Goal: Transaction & Acquisition: Download file/media

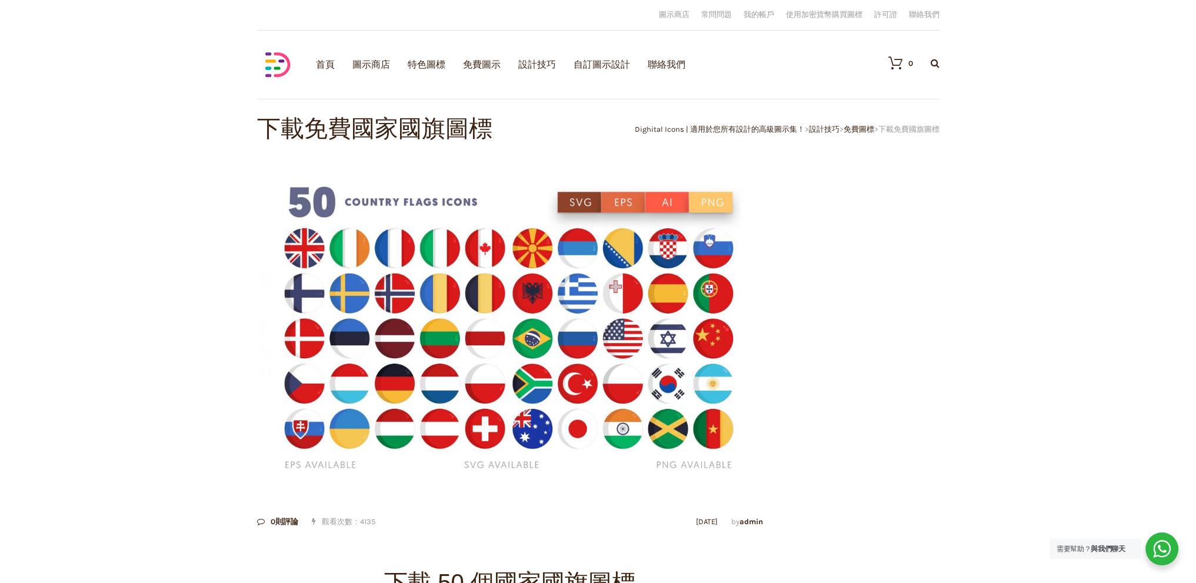
click at [387, 253] on img at bounding box center [510, 329] width 506 height 337
click at [644, 204] on img at bounding box center [510, 329] width 506 height 337
click at [573, 202] on img at bounding box center [510, 329] width 506 height 337
click at [649, 262] on img at bounding box center [510, 329] width 506 height 337
click at [439, 131] on font "下載免費國家國旗圖標" at bounding box center [374, 129] width 235 height 28
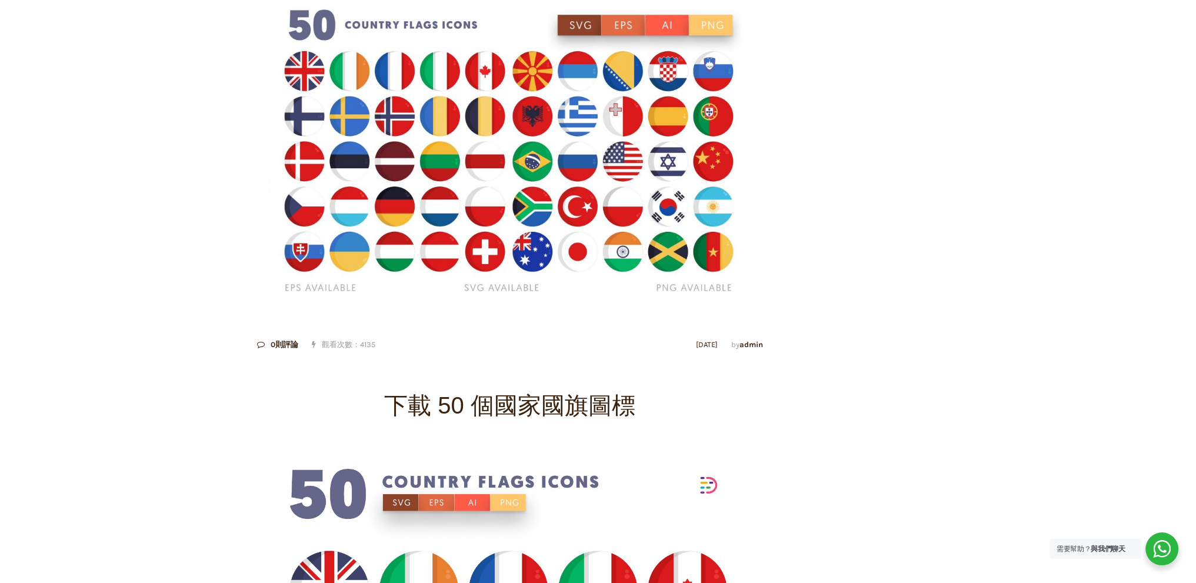
scroll to position [353, 0]
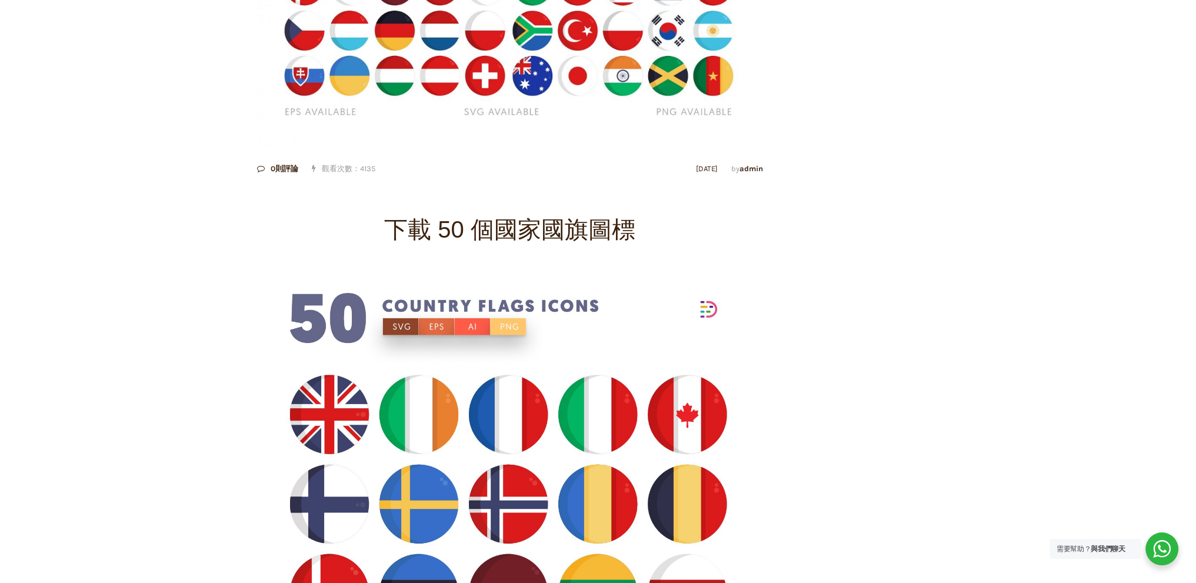
click at [467, 222] on font "下載 50 個國家國旗圖標" at bounding box center [509, 229] width 251 height 26
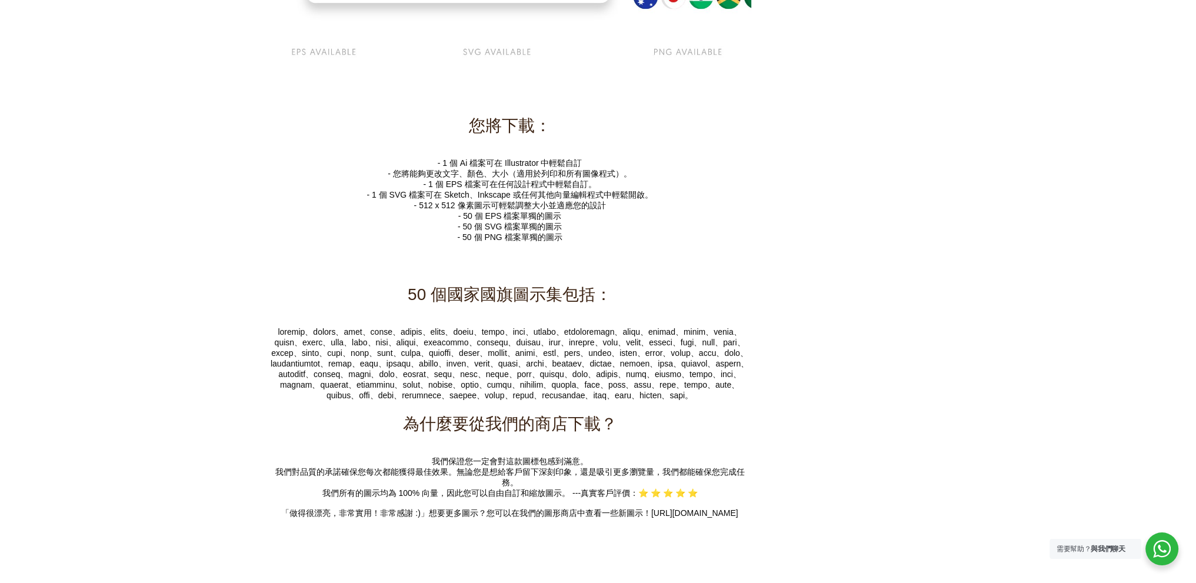
scroll to position [6116, 0]
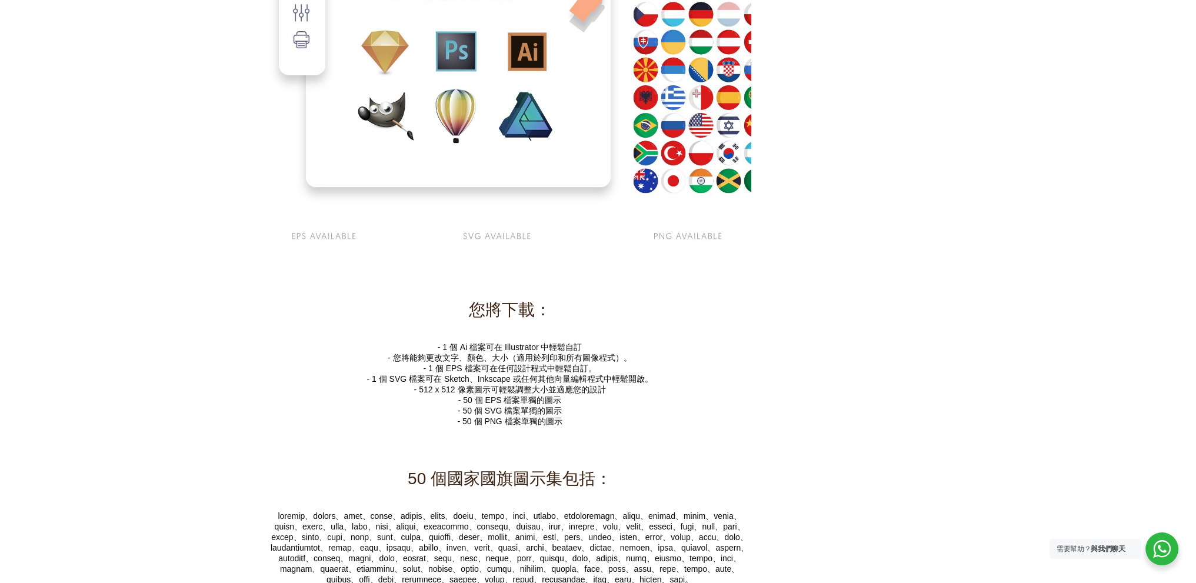
click at [504, 352] on font "- 1 個 Ai 檔案可在 Illustrator 中輕鬆自訂" at bounding box center [510, 346] width 145 height 9
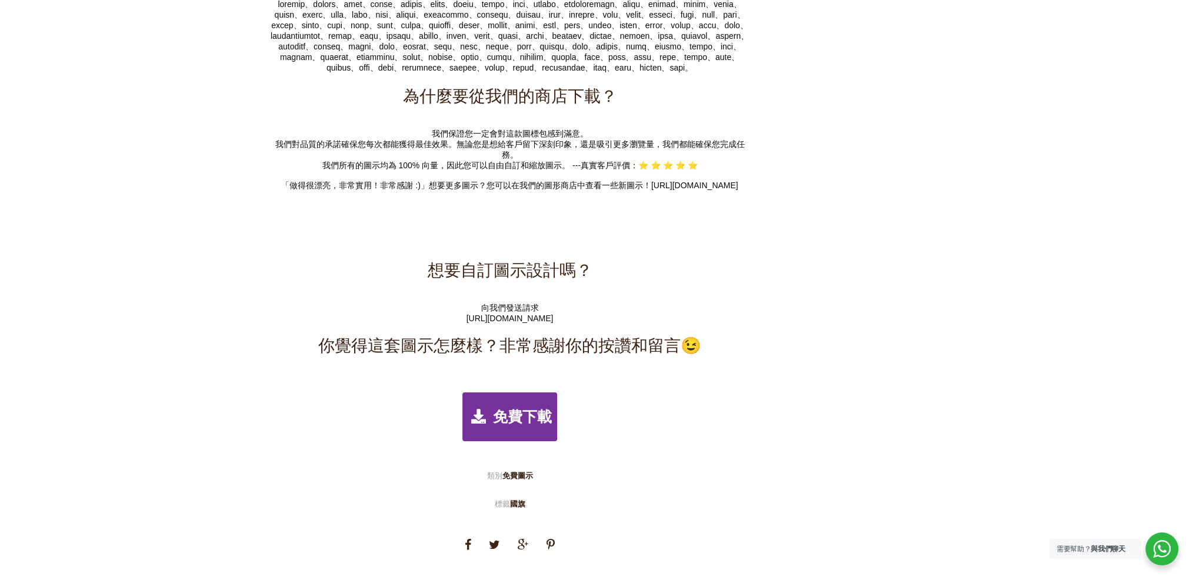
scroll to position [6763, 0]
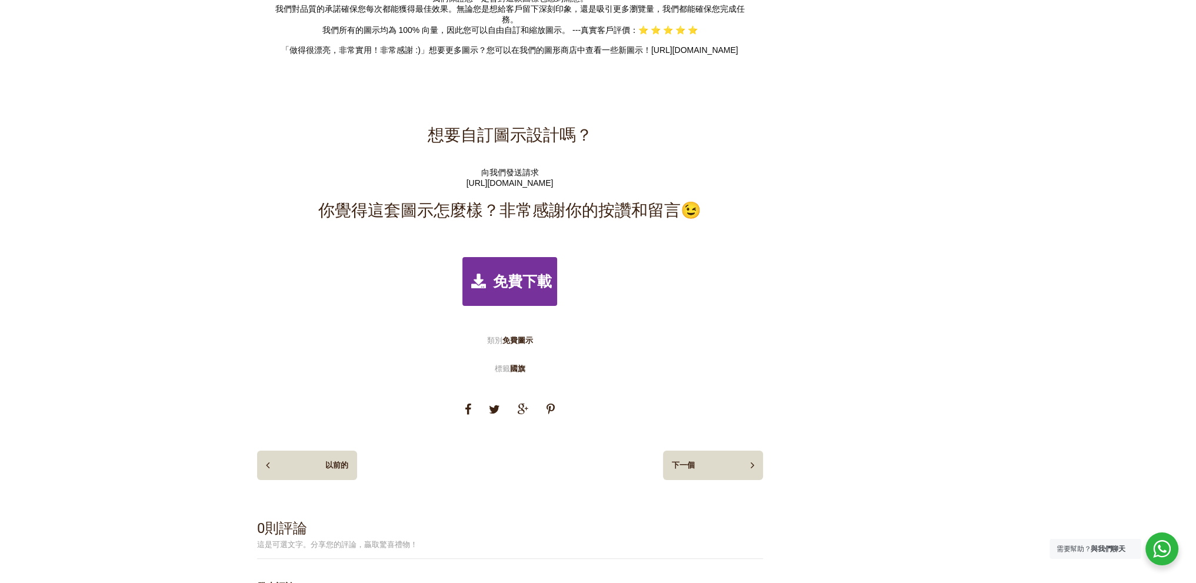
click at [520, 306] on div "免費下載" at bounding box center [509, 281] width 95 height 49
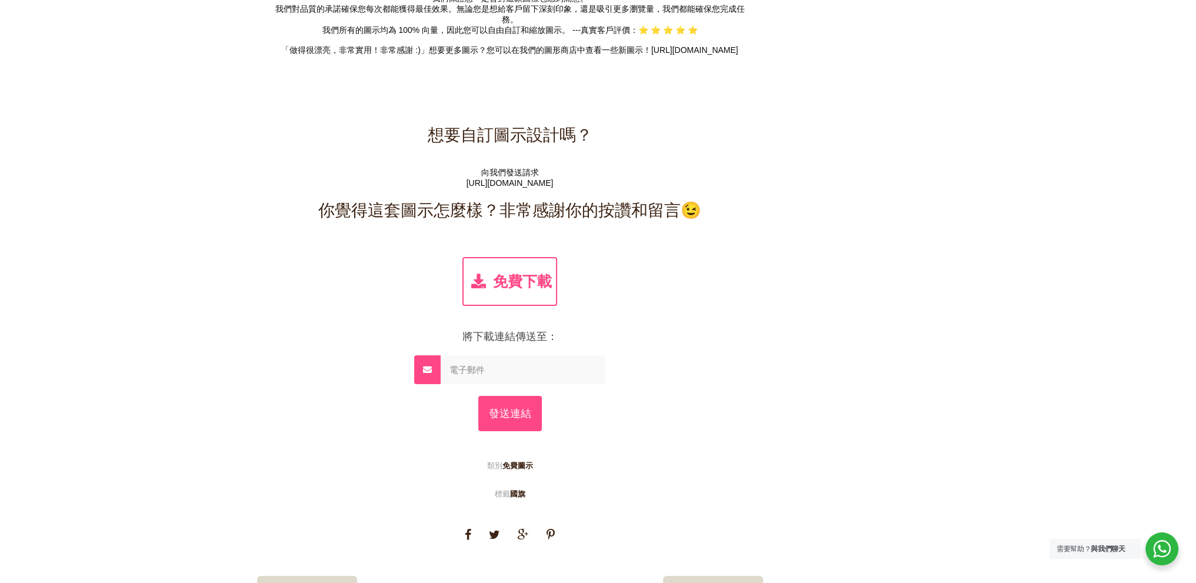
scroll to position [6880, 0]
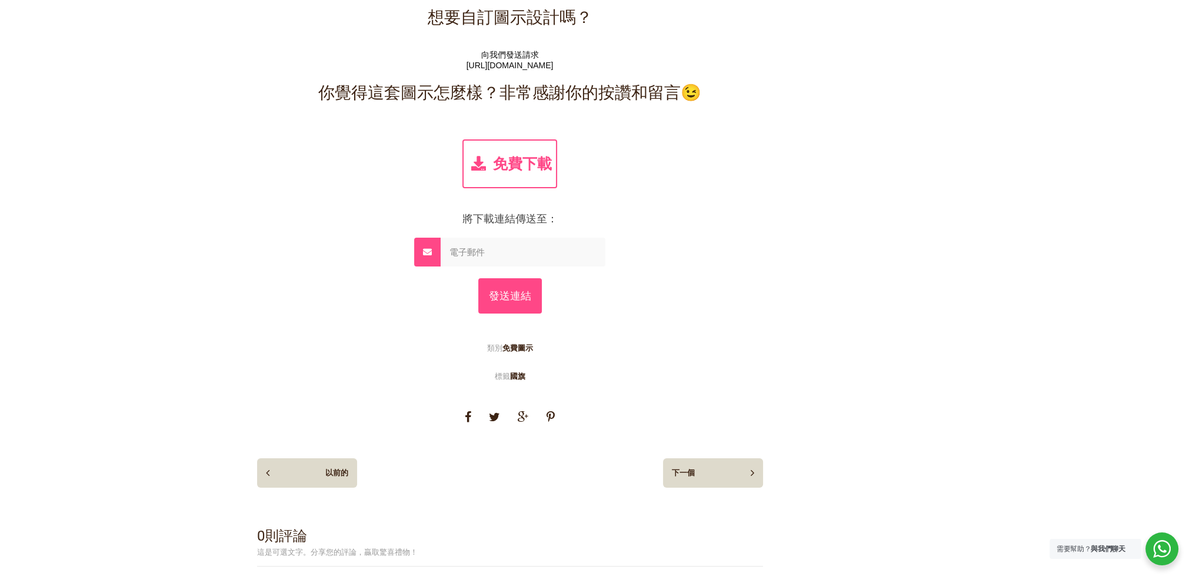
click at [487, 266] on input "email" at bounding box center [522, 252] width 165 height 29
click at [496, 266] on input "email" at bounding box center [522, 252] width 165 height 29
paste input "[EMAIL_ADDRESS][DOMAIN_NAME]"
type input "[EMAIL_ADDRESS][DOMAIN_NAME]"
click at [517, 313] on input "發送連結" at bounding box center [510, 295] width 64 height 35
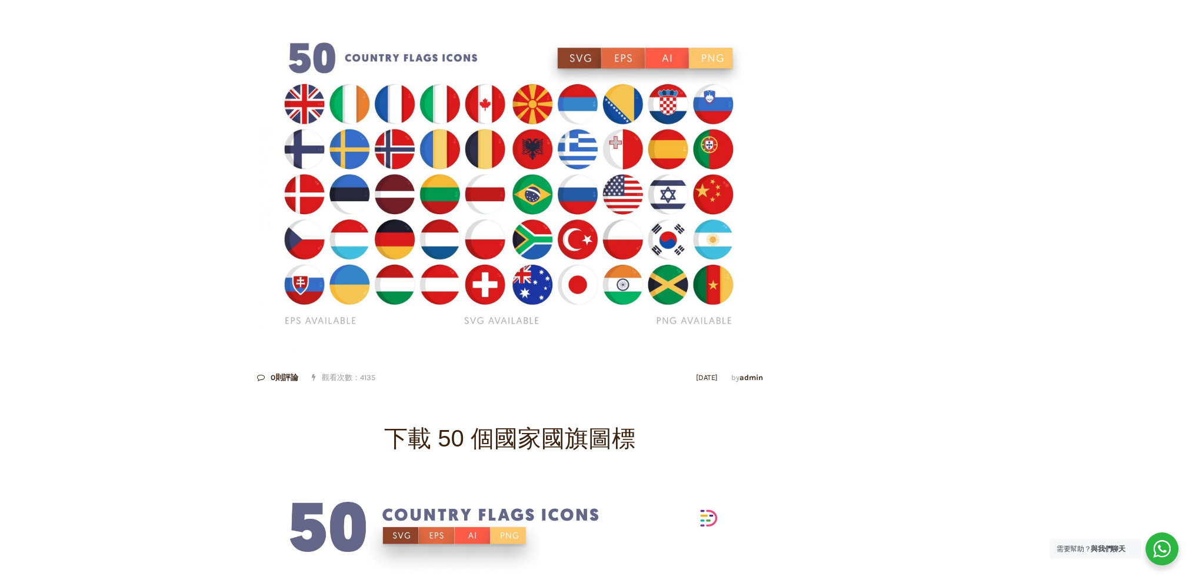
scroll to position [0, 0]
